Goal: Information Seeking & Learning: Learn about a topic

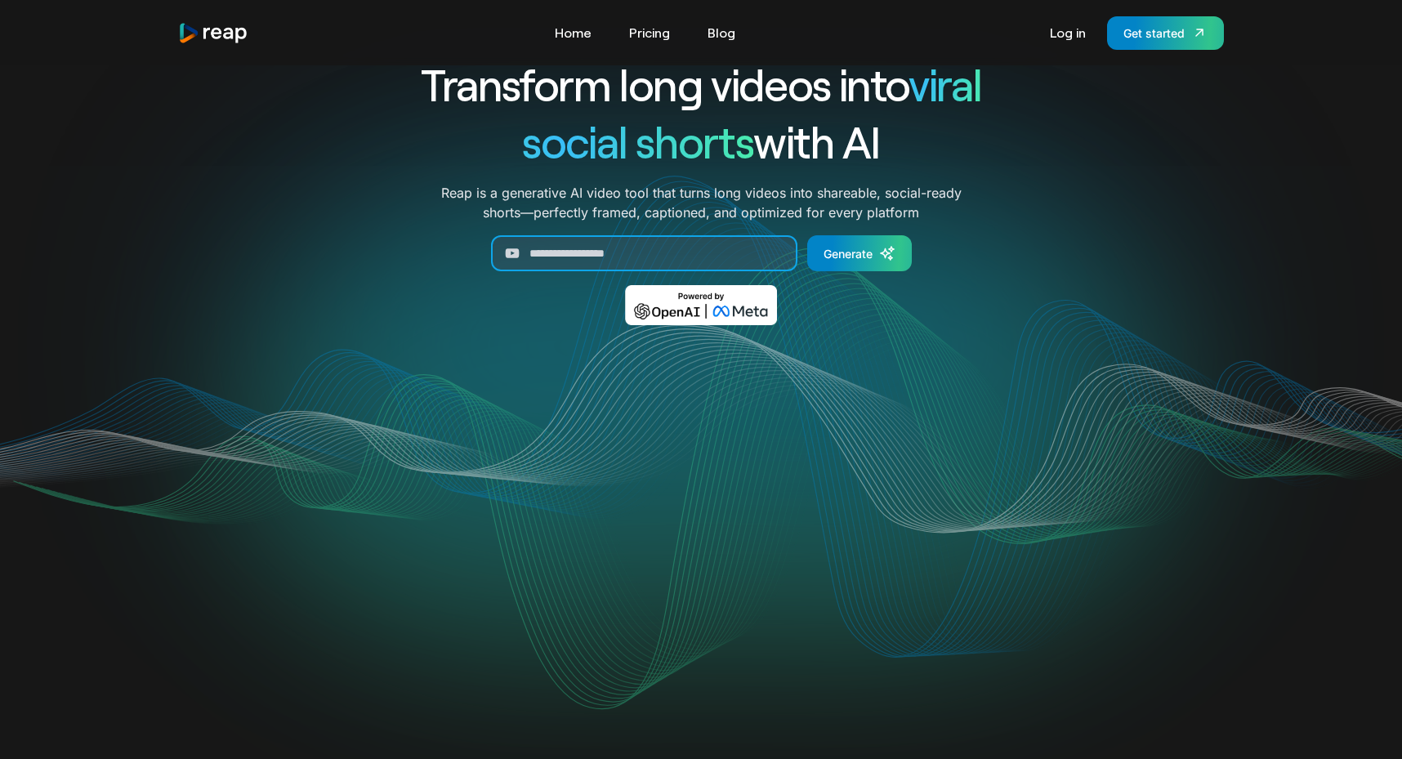
click at [721, 266] on input "Generate Form" at bounding box center [644, 253] width 306 height 36
click at [688, 257] on input "Generate Form" at bounding box center [644, 253] width 306 height 36
click at [620, 255] on input "Generate Form" at bounding box center [644, 253] width 306 height 36
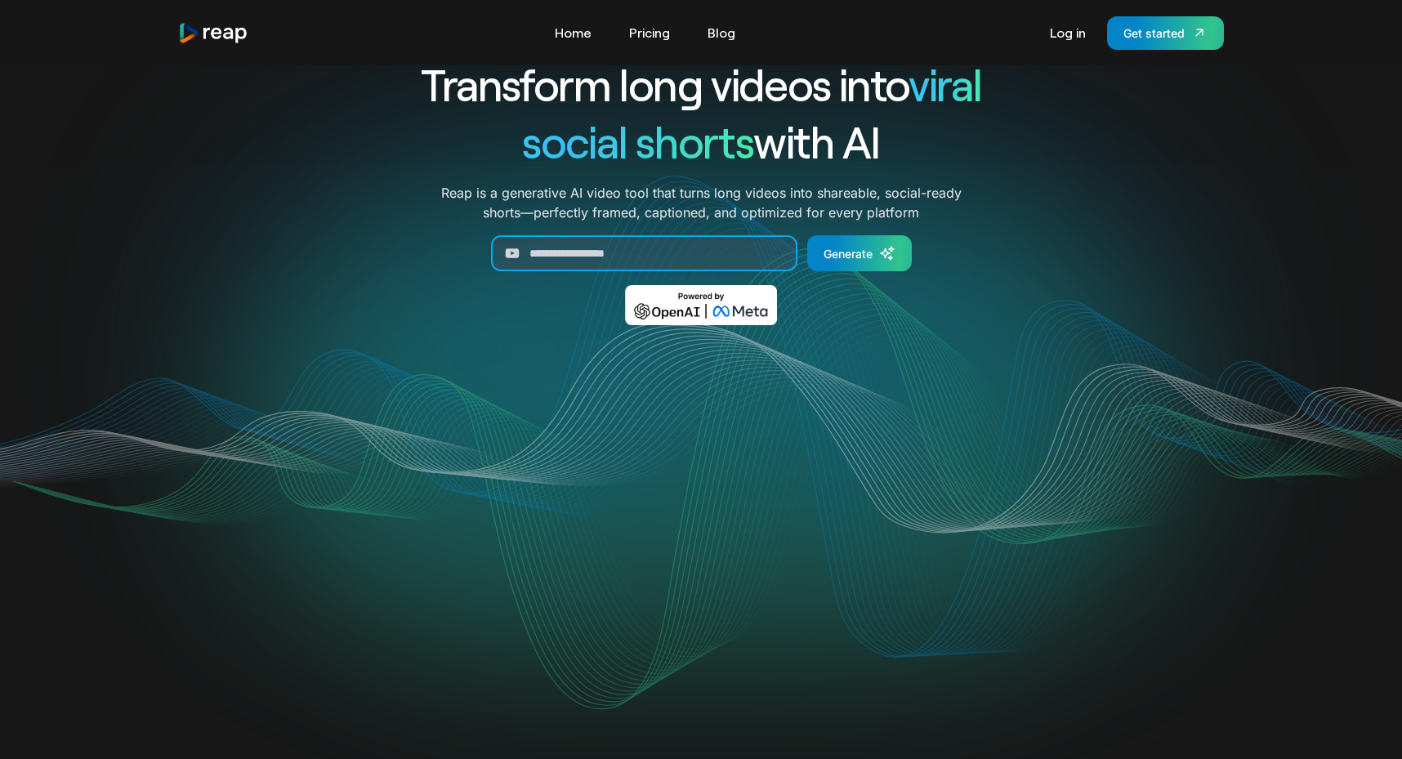
click at [620, 255] on input "Generate Form" at bounding box center [644, 253] width 306 height 36
click at [497, 302] on div "Transform long videos into viral social shorts with AI Reap is a generative AI …" at bounding box center [701, 202] width 680 height 293
click at [617, 248] on input "Generate Form" at bounding box center [644, 253] width 306 height 36
click at [579, 293] on div "Transform long videos into viral social shorts with AI Reap is a generative AI …" at bounding box center [701, 202] width 680 height 293
click at [607, 250] on input "Generate Form" at bounding box center [644, 253] width 306 height 36
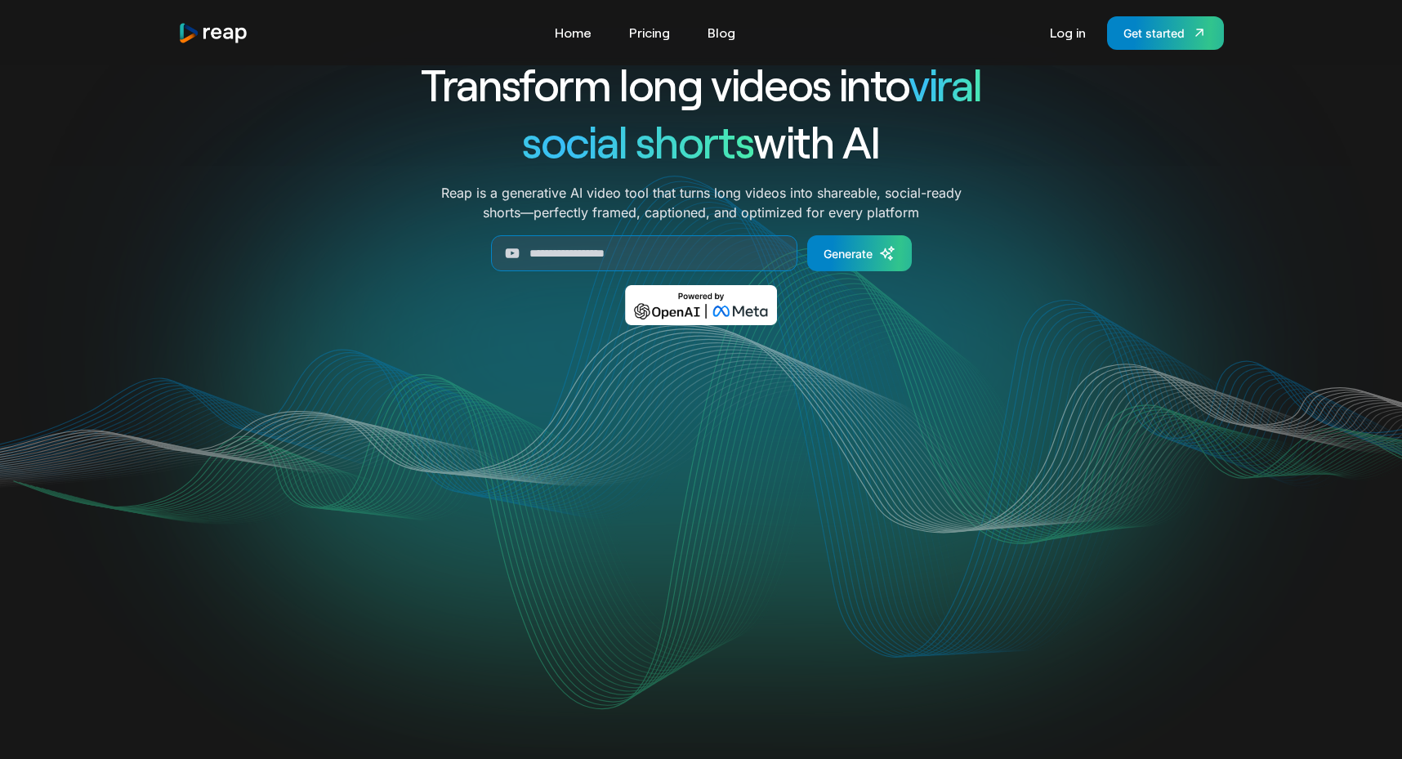
click at [528, 313] on div "Transform long videos into viral social shorts with AI Reap is a generative AI …" at bounding box center [701, 202] width 680 height 293
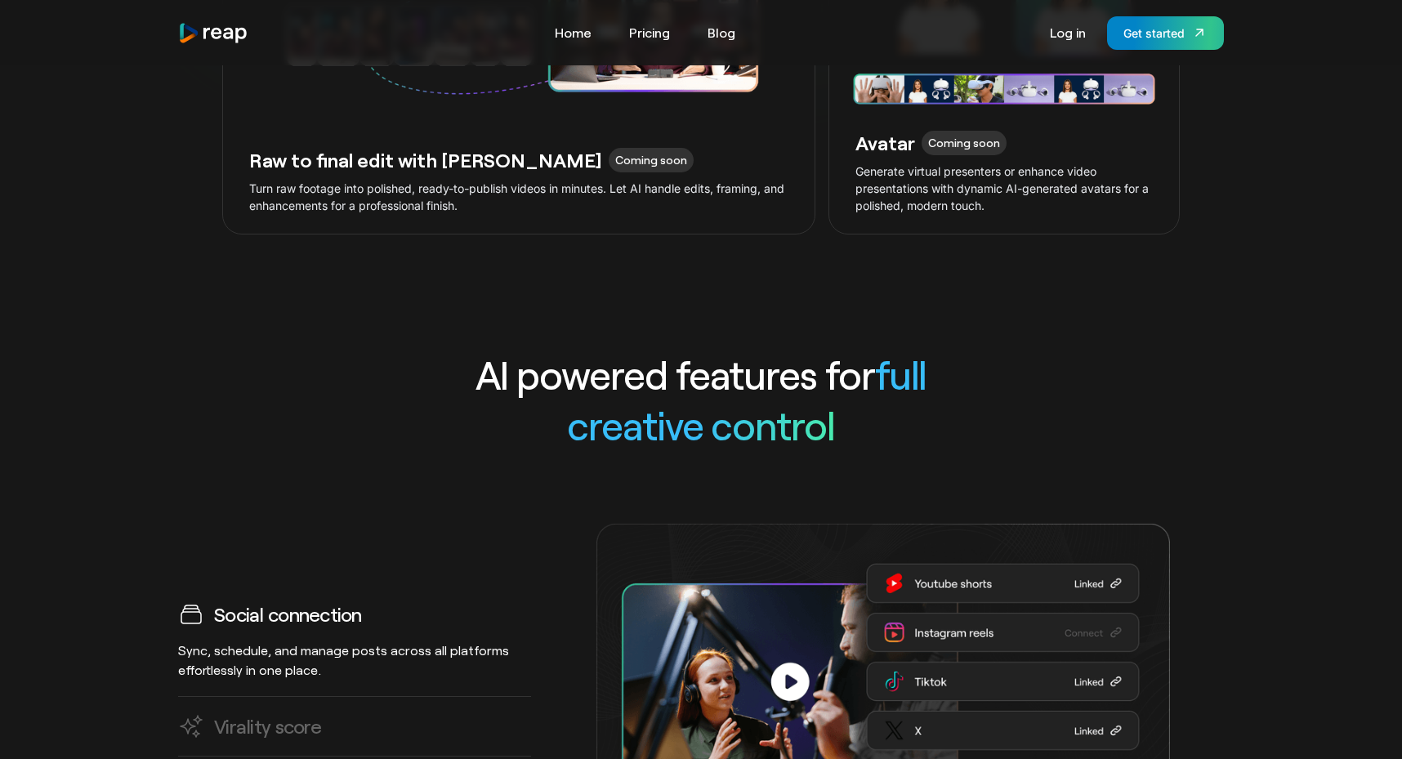
scroll to position [4429, 0]
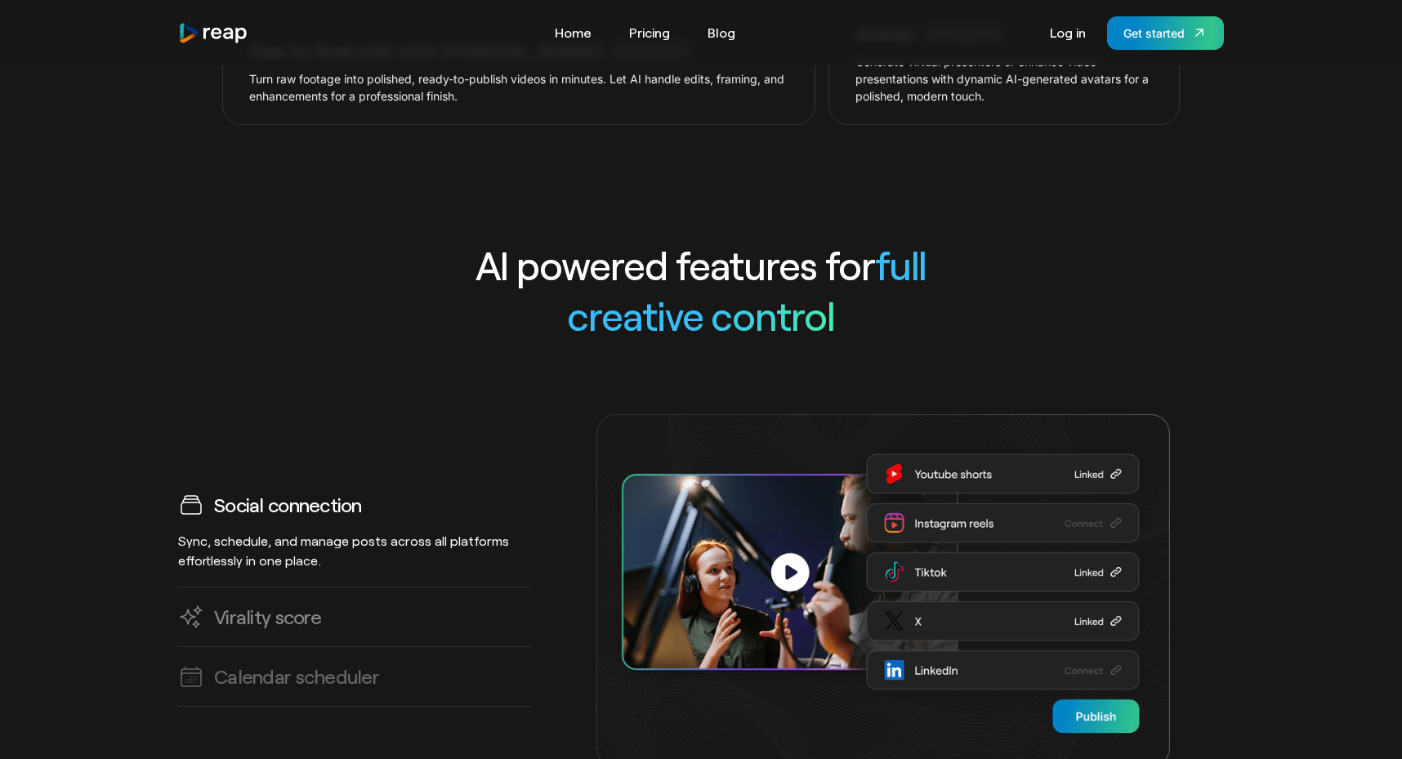
click at [375, 602] on link "Virality score AI predicts high-impact clips, helping you create viral-ready co…" at bounding box center [354, 617] width 353 height 60
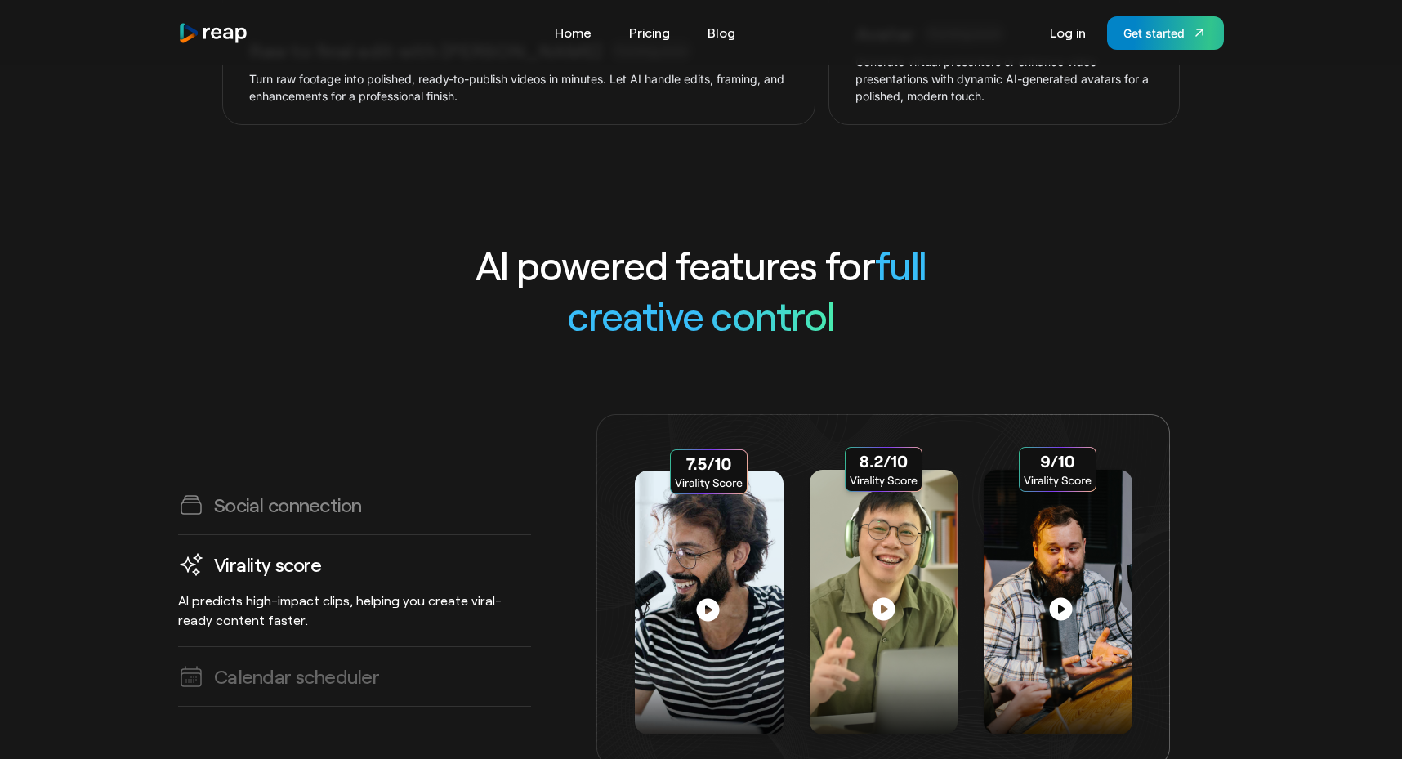
click at [323, 492] on h3 "Social connection" at bounding box center [288, 504] width 148 height 25
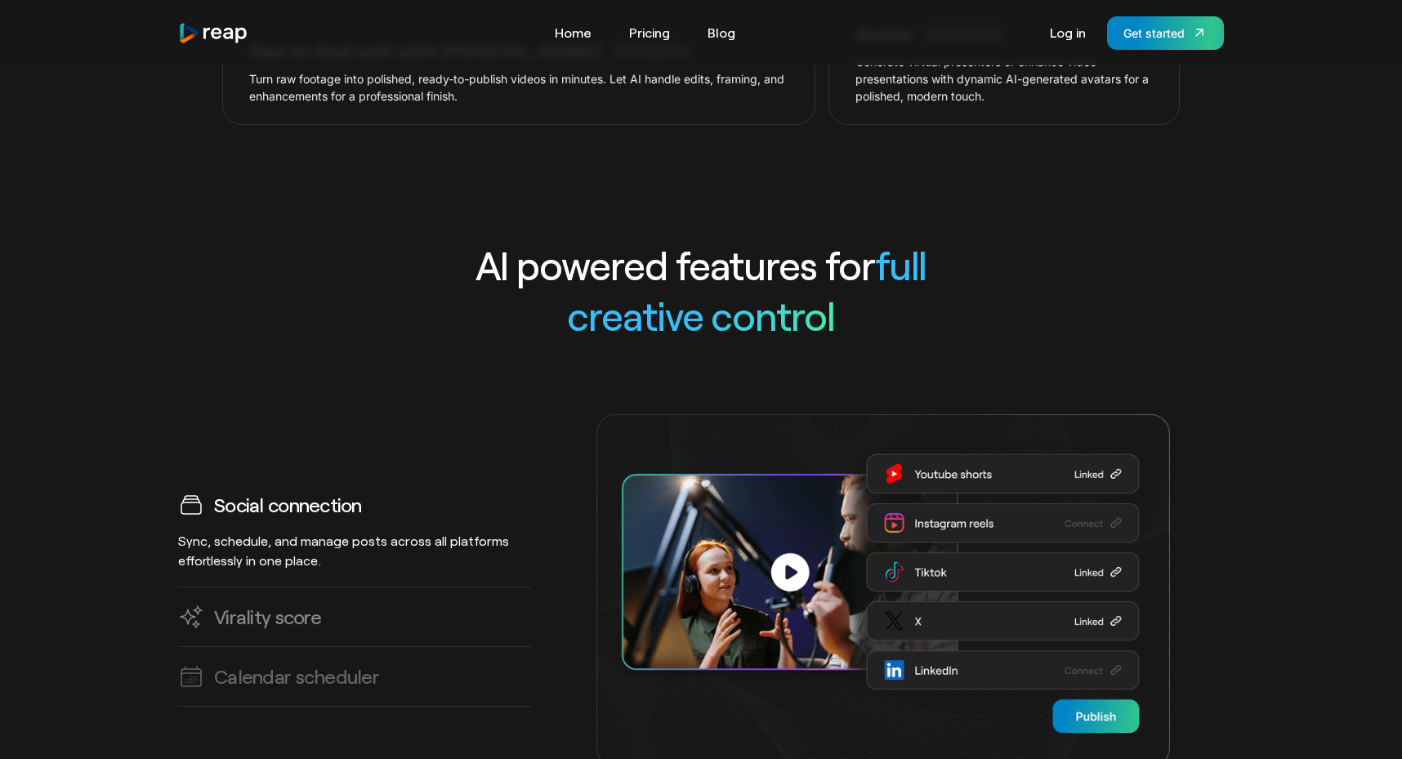
click at [290, 604] on h3 "Virality score" at bounding box center [267, 616] width 107 height 25
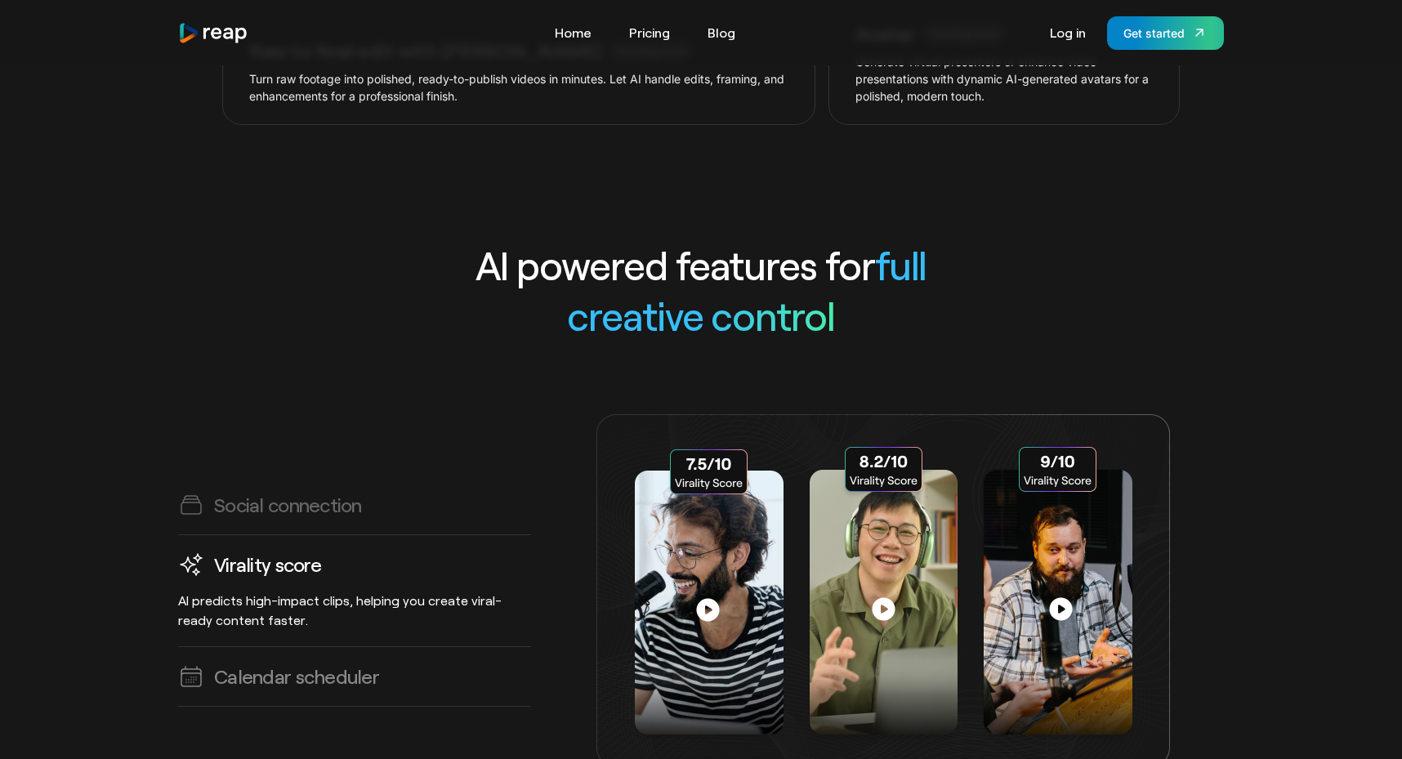
click at [291, 663] on h3 "Calendar scheduler" at bounding box center [296, 675] width 165 height 25
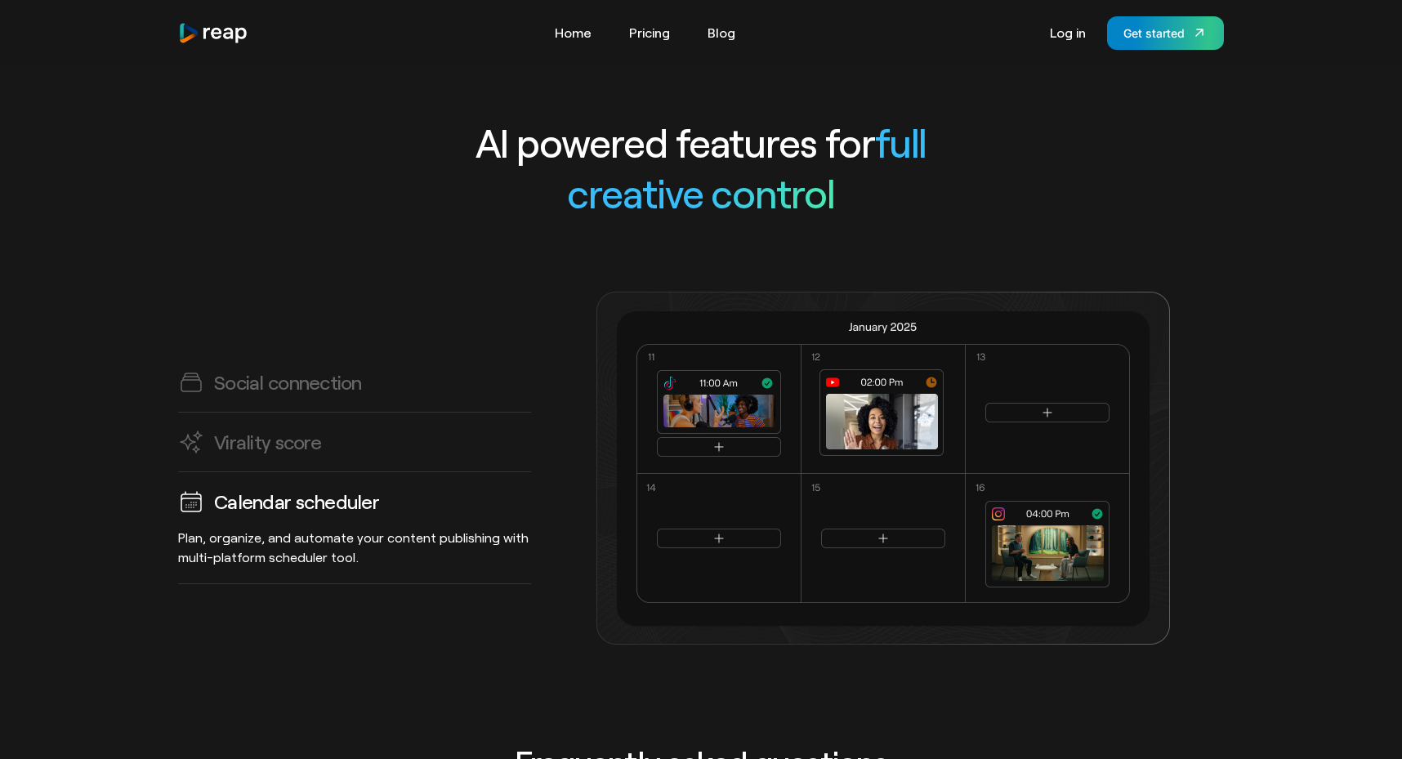
scroll to position [4675, 0]
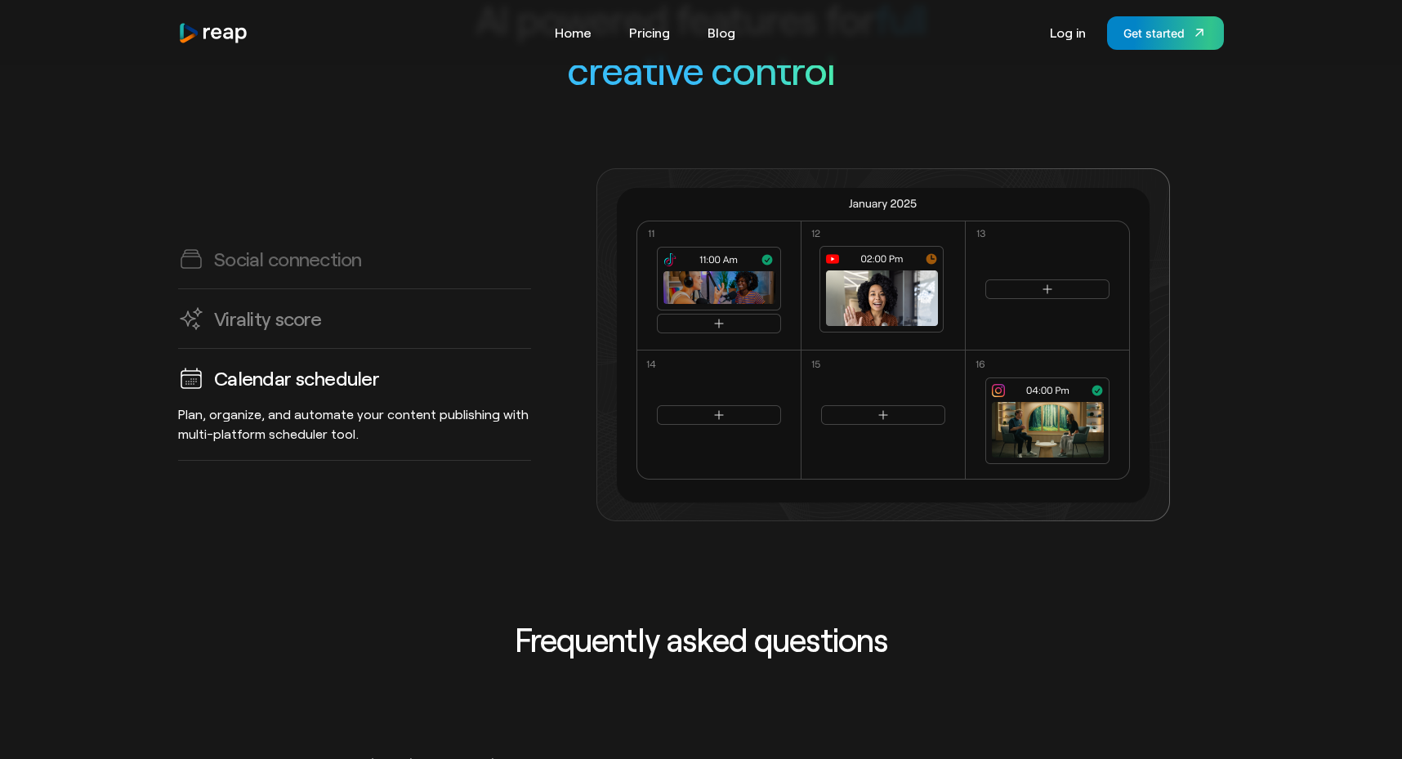
click at [318, 300] on link "Virality score AI predicts high-impact clips, helping you create viral-ready co…" at bounding box center [354, 319] width 353 height 60
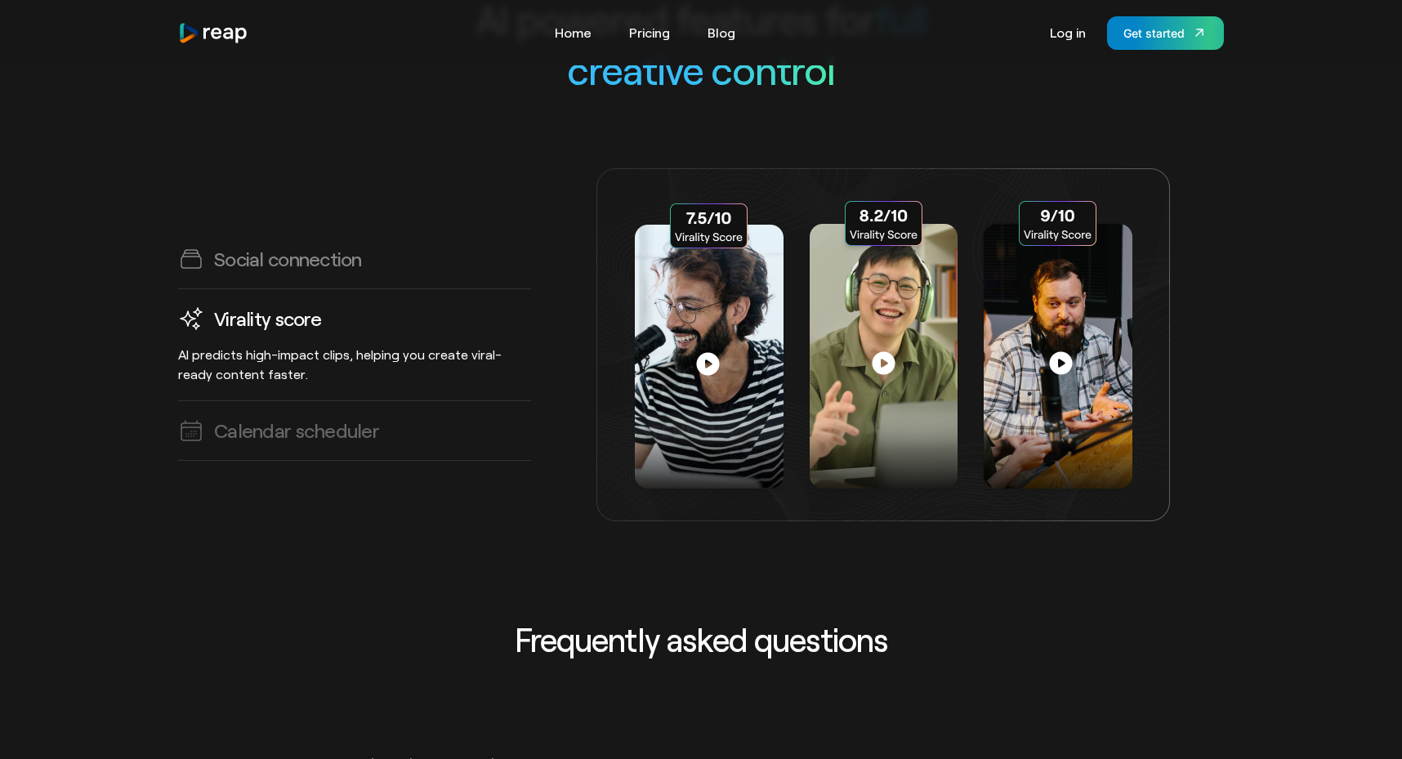
click at [317, 246] on h3 "Social connection" at bounding box center [288, 258] width 148 height 25
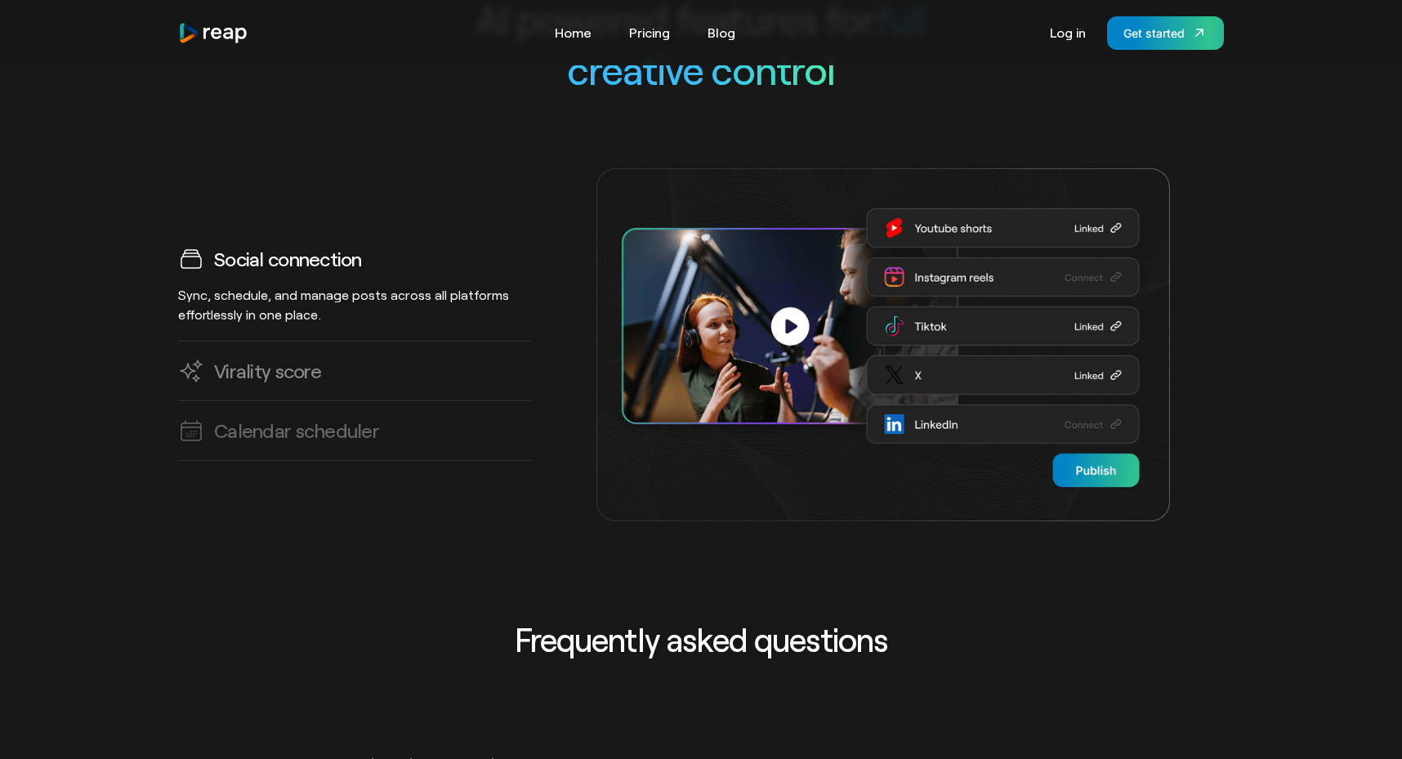
click at [280, 358] on h3 "Virality score" at bounding box center [267, 370] width 107 height 25
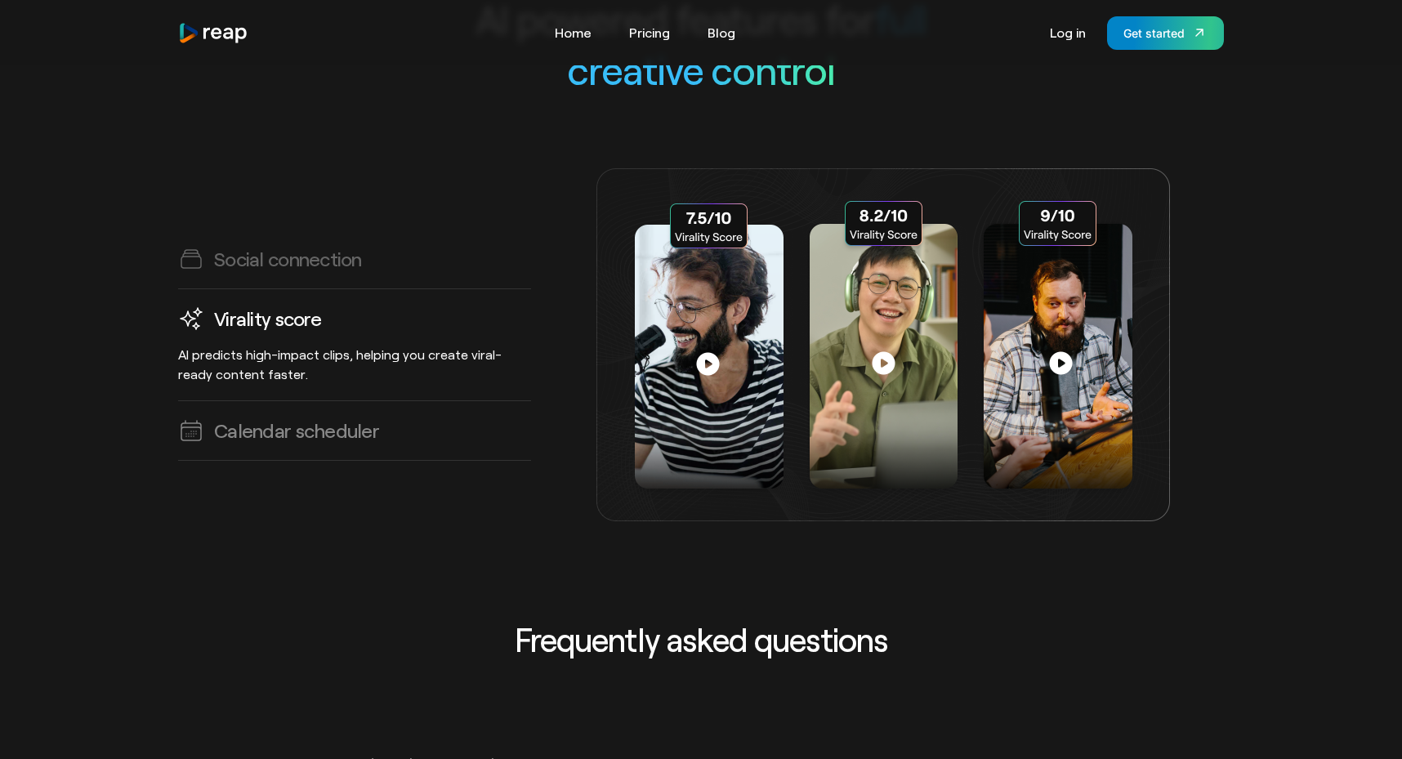
click at [285, 401] on link "Calendar scheduler Plan, organize, and automate your content publishing with mu…" at bounding box center [354, 431] width 353 height 60
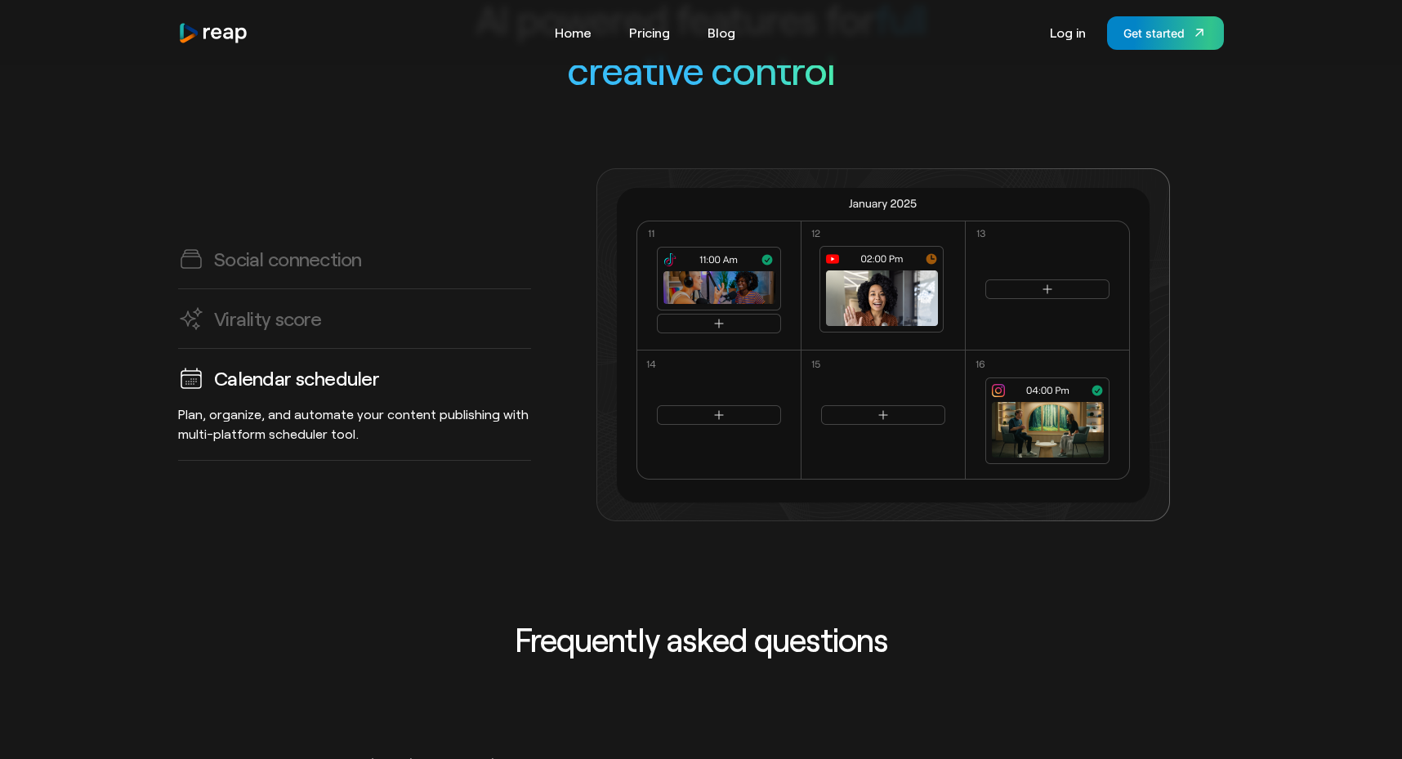
click at [264, 460] on div "Social connection Sync, schedule, and manage posts across all platforms effortl…" at bounding box center [701, 344] width 1046 height 353
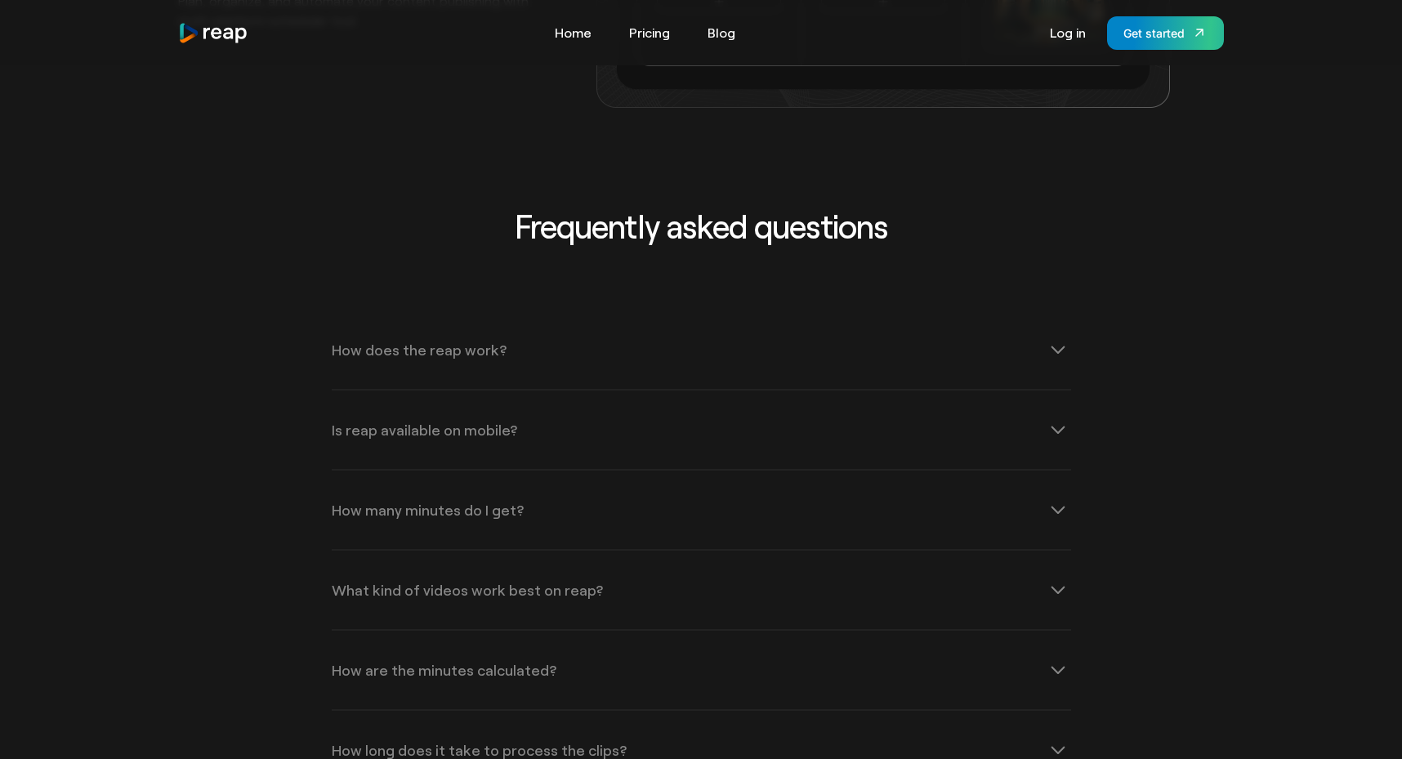
scroll to position [5121, 0]
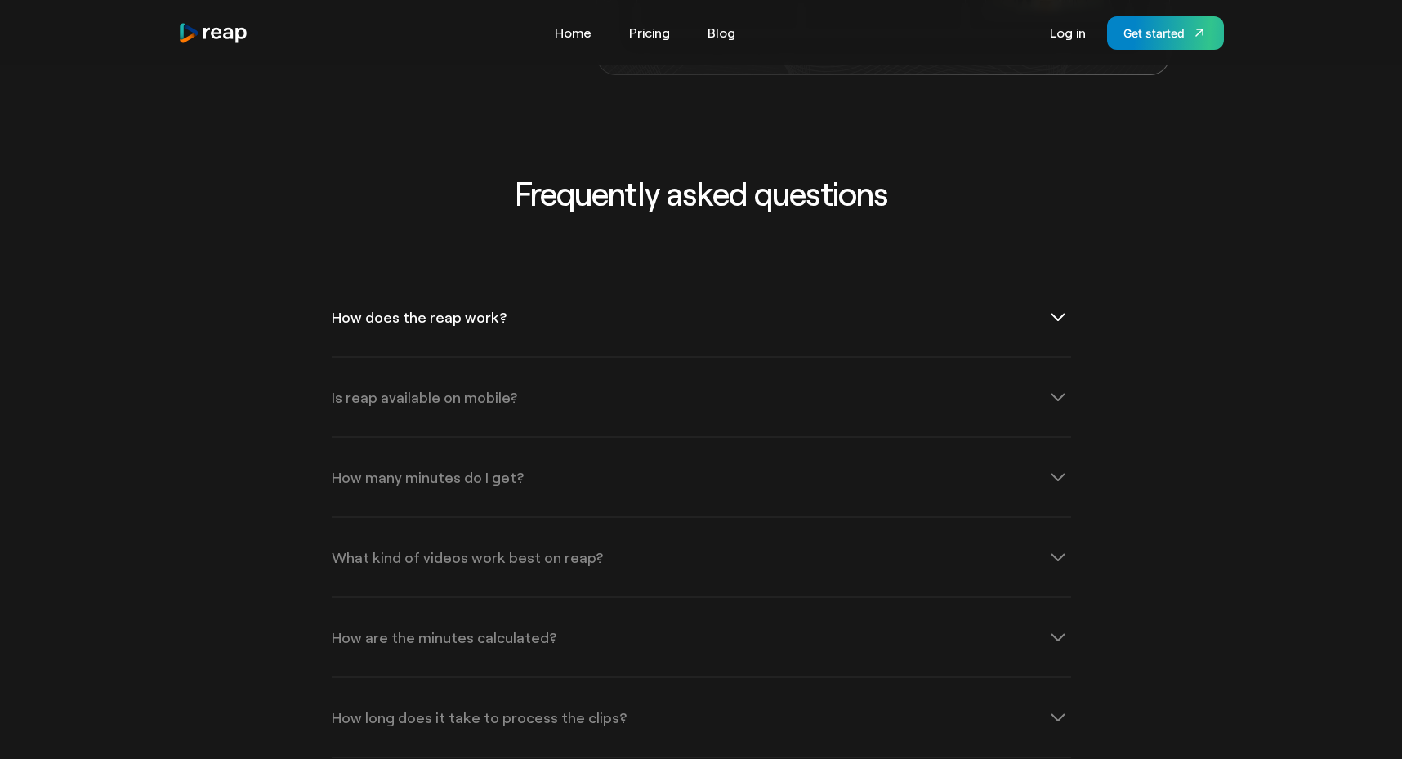
click at [393, 297] on div "How does the reap work?" at bounding box center [701, 317] width 739 height 78
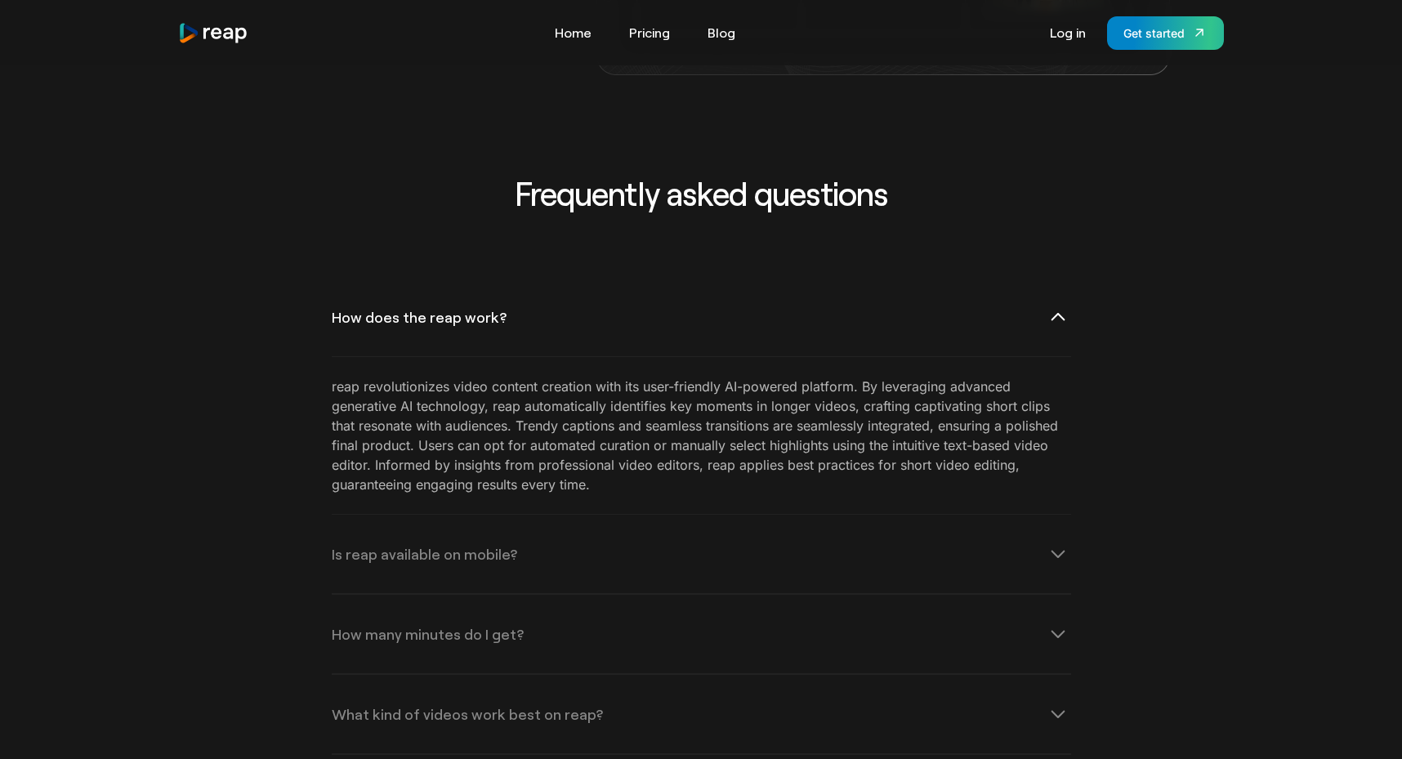
click at [393, 297] on div "How does the reap work?" at bounding box center [701, 317] width 739 height 78
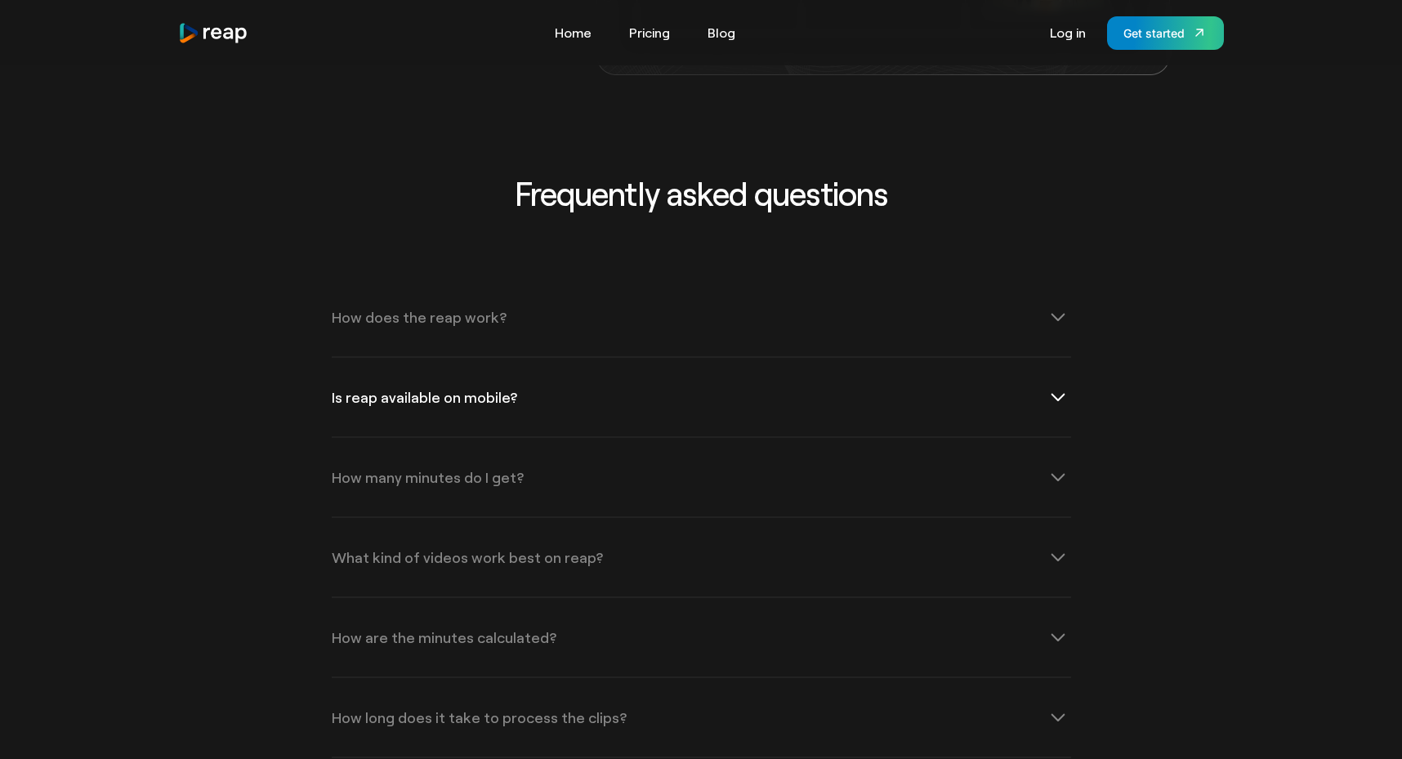
click at [405, 385] on div "Is reap available on mobile?" at bounding box center [701, 397] width 739 height 78
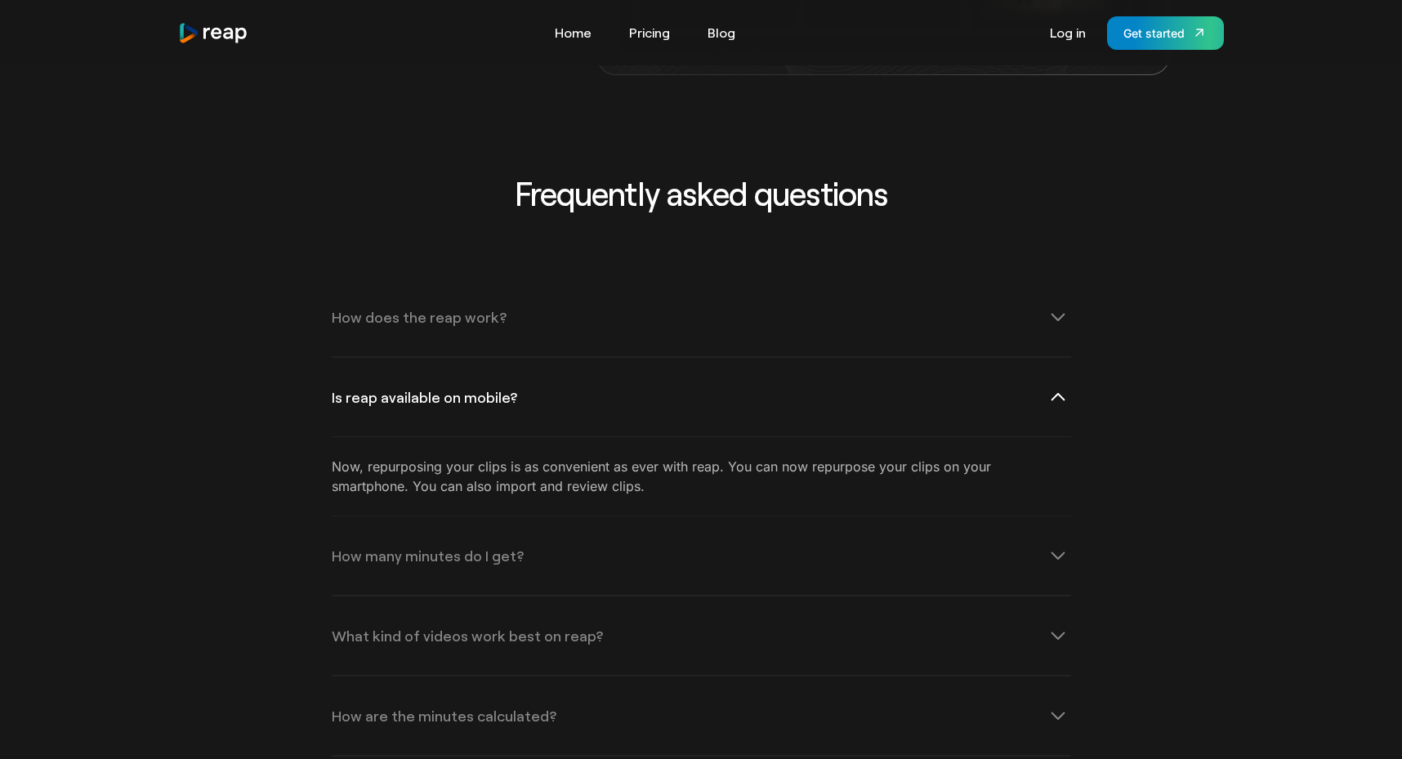
click at [405, 385] on div "Is reap available on mobile?" at bounding box center [701, 397] width 739 height 78
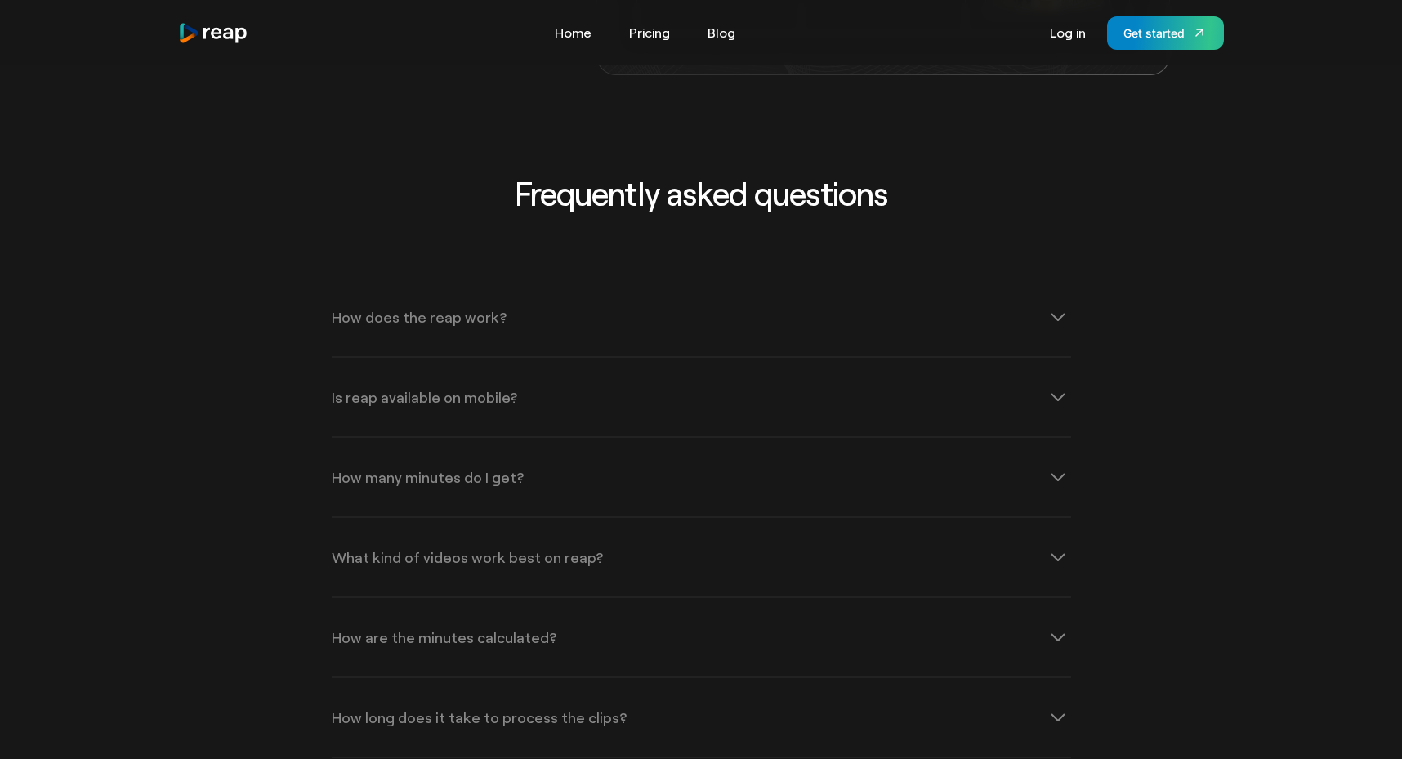
click at [275, 493] on div "Frequently asked questions How does the reap work? reap revolutionizes video co…" at bounding box center [701, 585] width 1046 height 825
click at [423, 438] on div "How many minutes do I get?" at bounding box center [701, 477] width 739 height 78
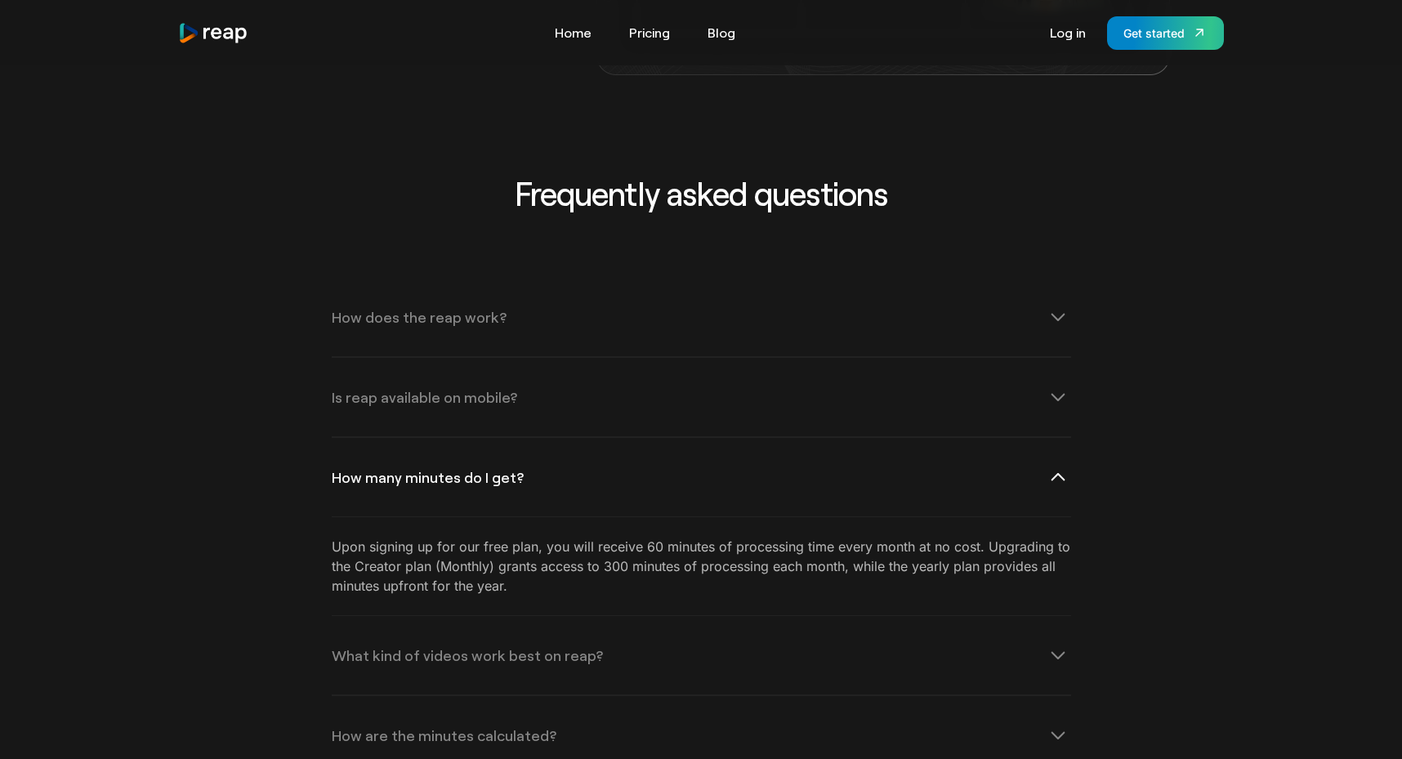
click at [423, 438] on div "How many minutes do I get?" at bounding box center [701, 477] width 739 height 78
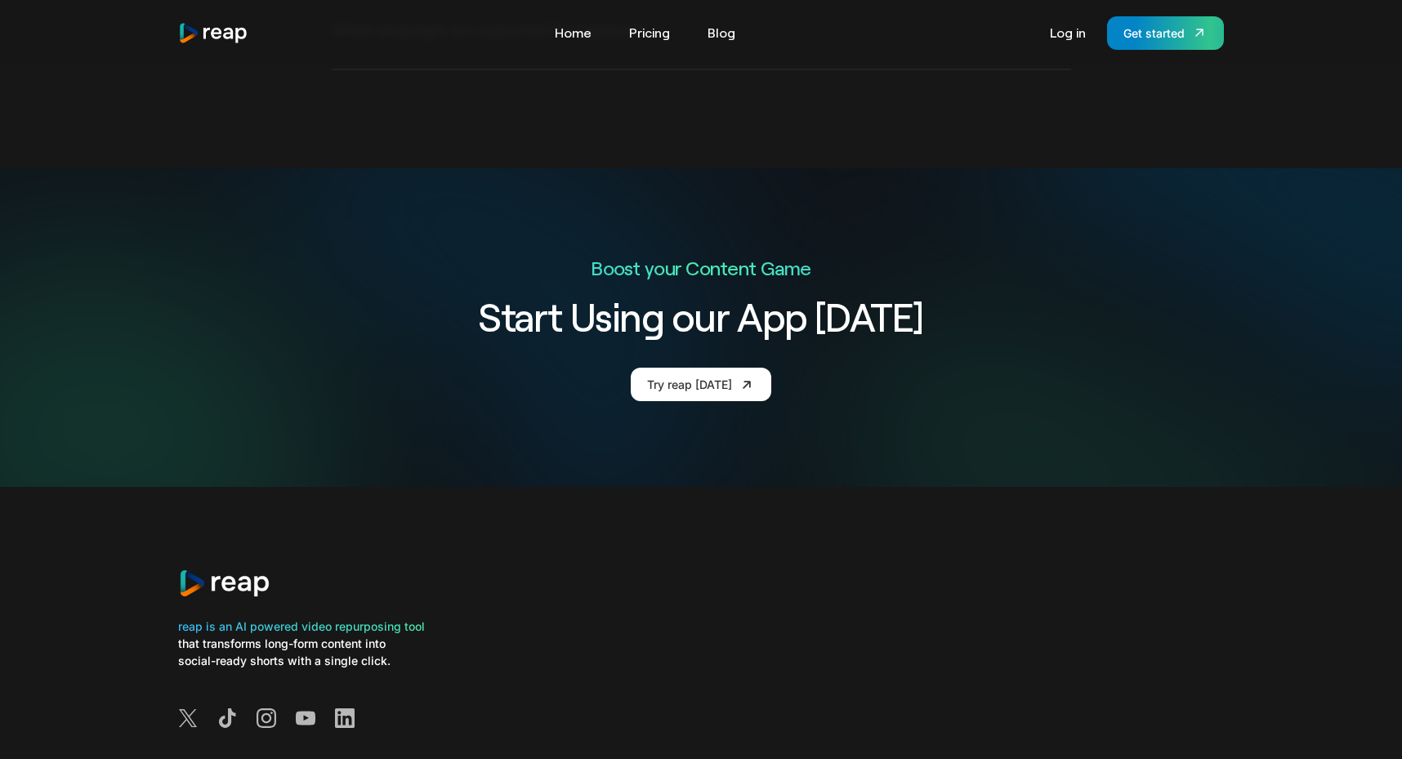
scroll to position [6146, 0]
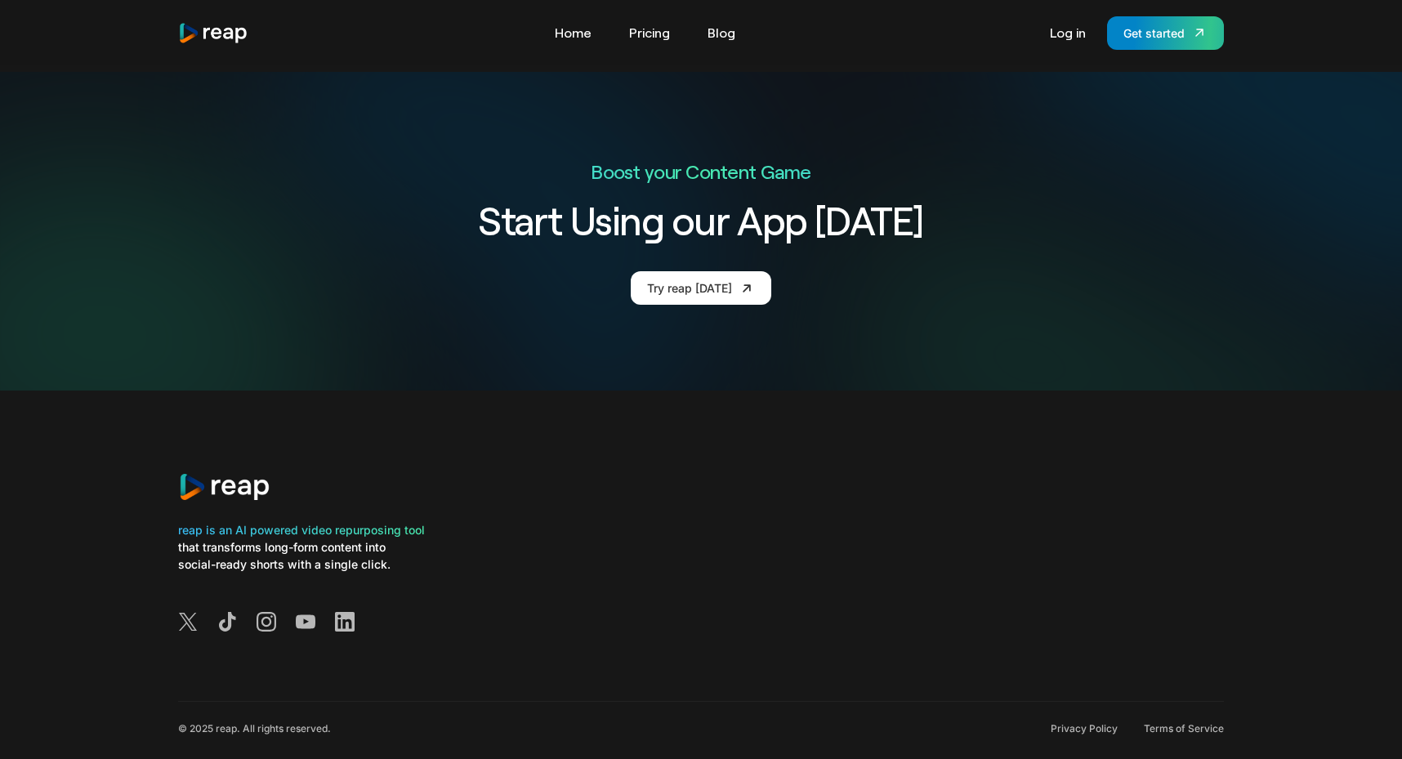
click at [446, 710] on div "© 2025 reap. All rights reserved. Privacy Policy Terms of Service" at bounding box center [701, 747] width 1046 height 88
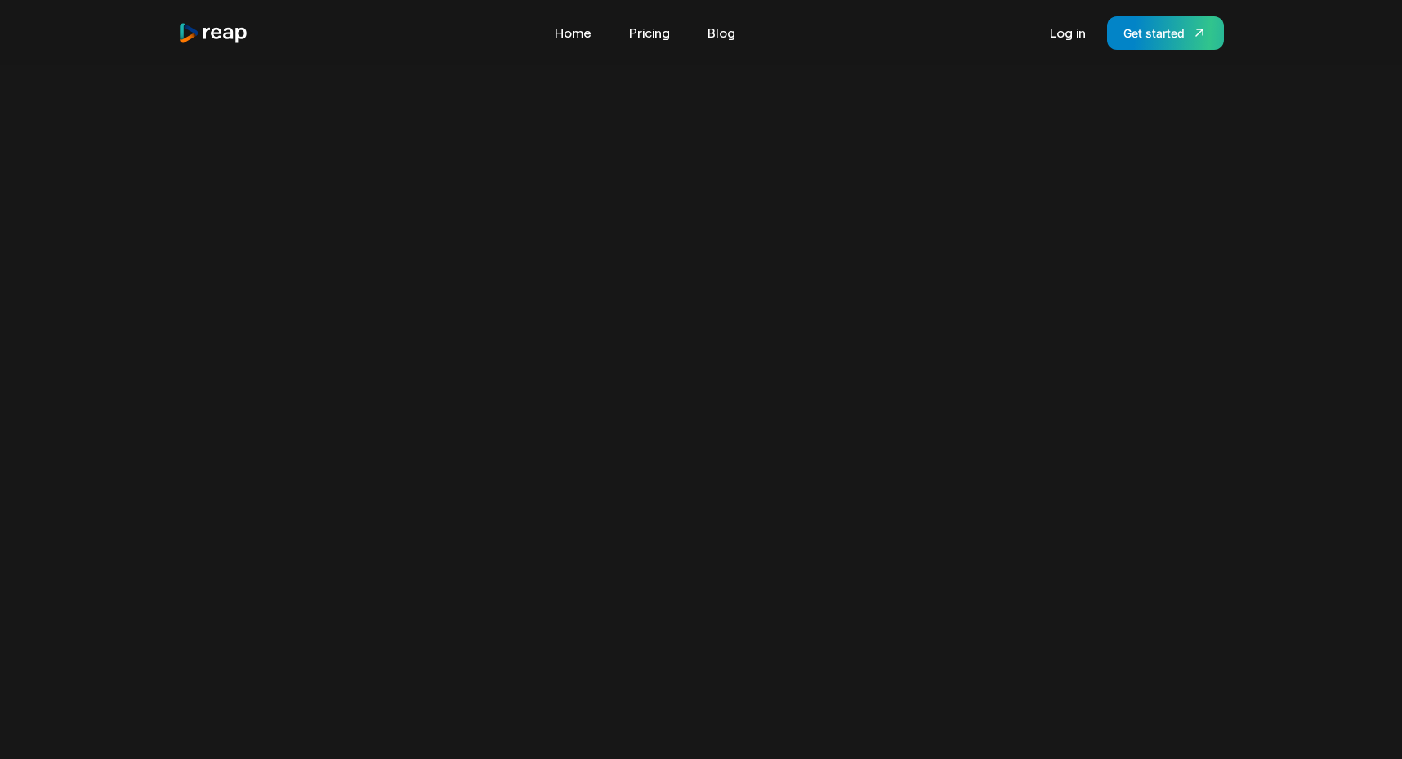
scroll to position [706, 0]
